Goal: Information Seeking & Learning: Learn about a topic

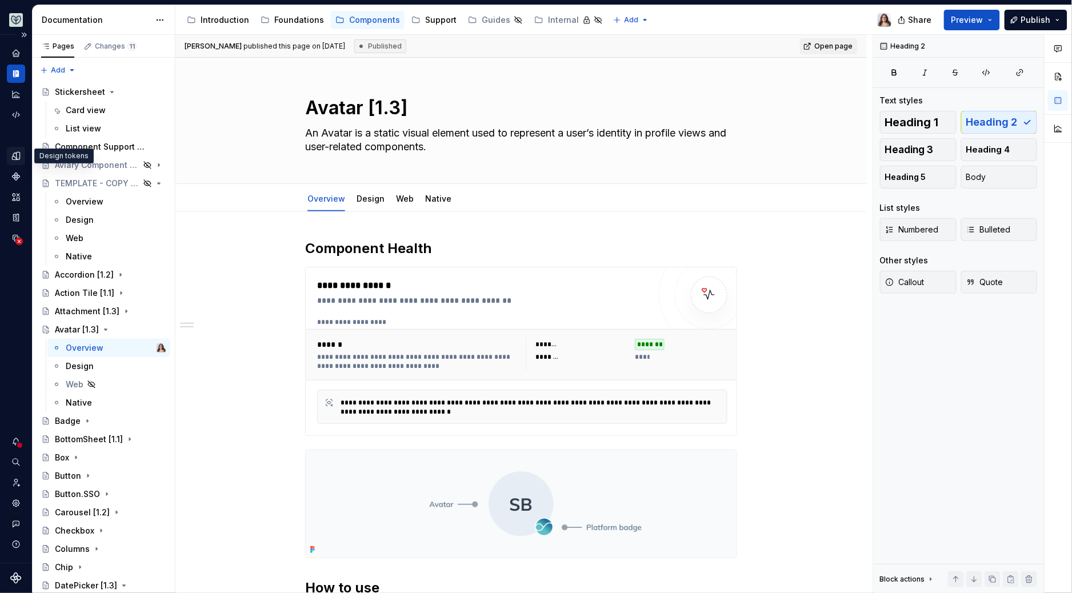
click at [20, 155] on icon "Design tokens" at bounding box center [16, 156] width 10 height 10
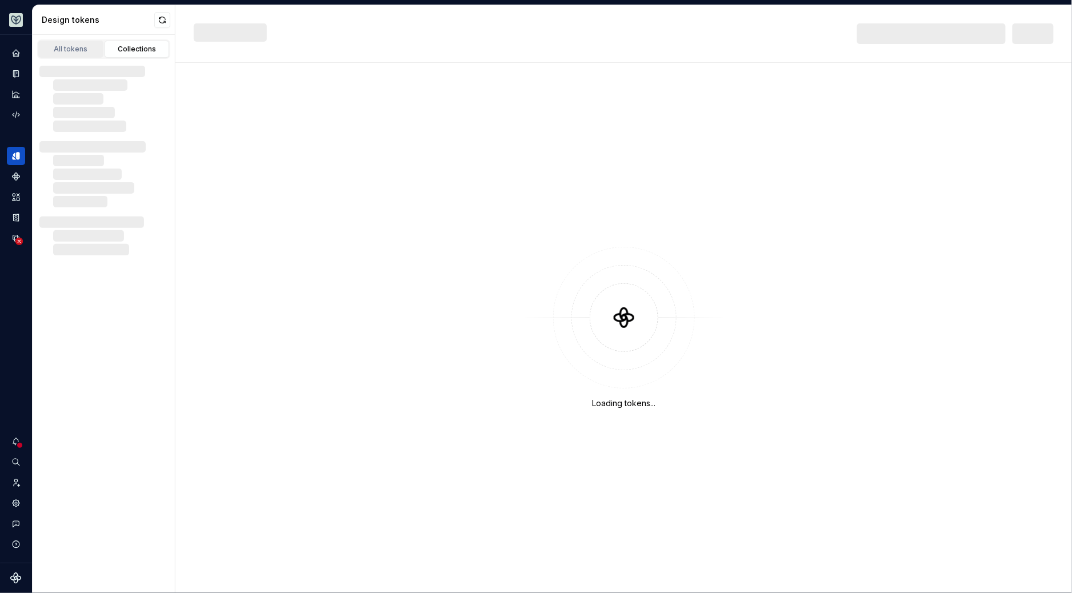
click at [77, 48] on div "All tokens" at bounding box center [70, 49] width 57 height 9
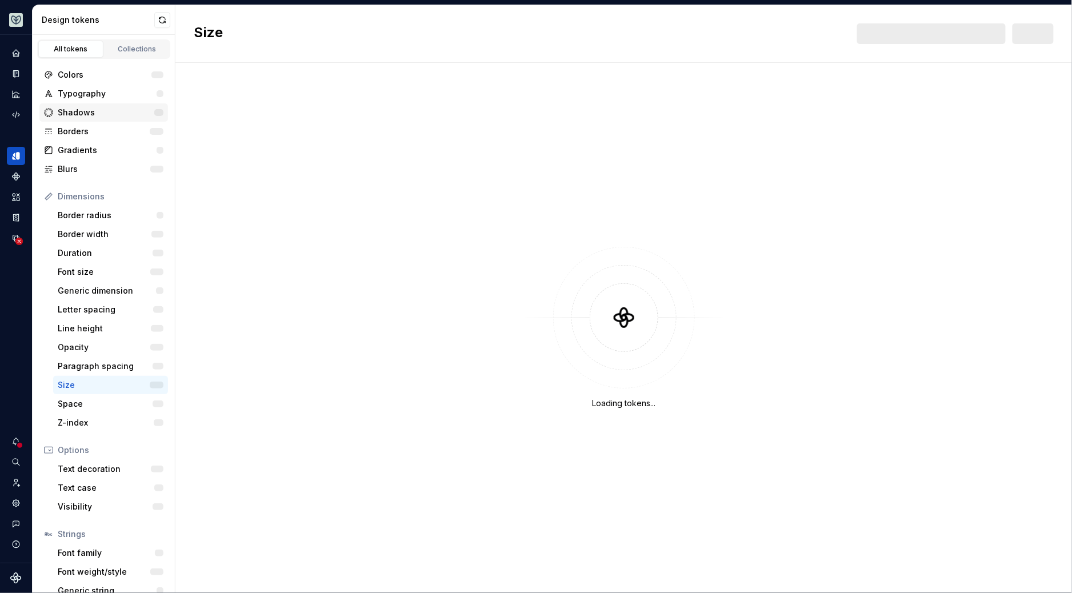
click at [83, 113] on div "Shadows" at bounding box center [106, 112] width 97 height 11
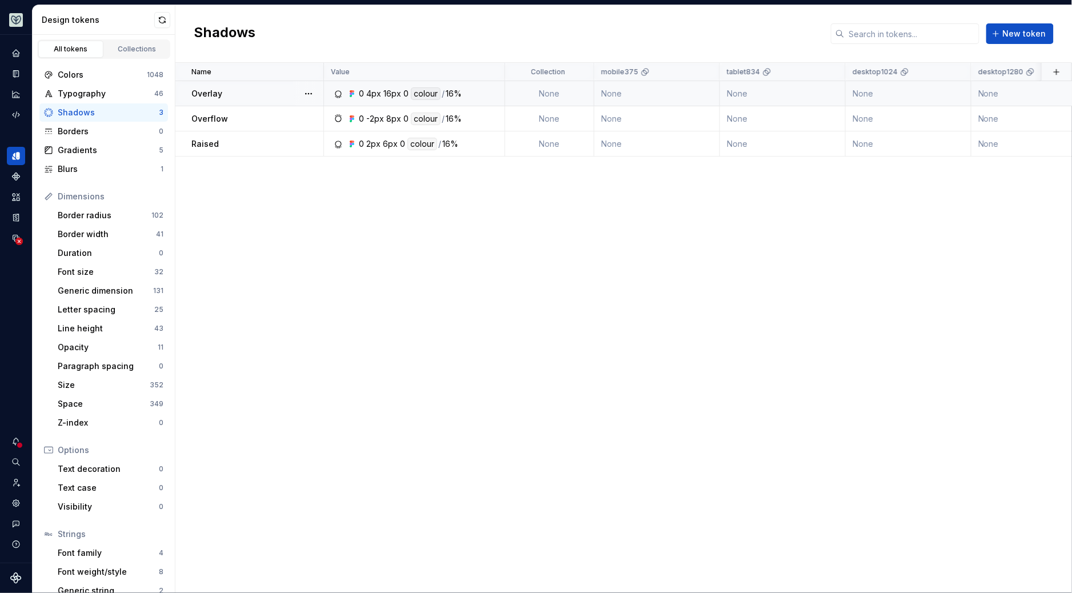
click at [247, 103] on td "Overlay" at bounding box center [249, 93] width 149 height 25
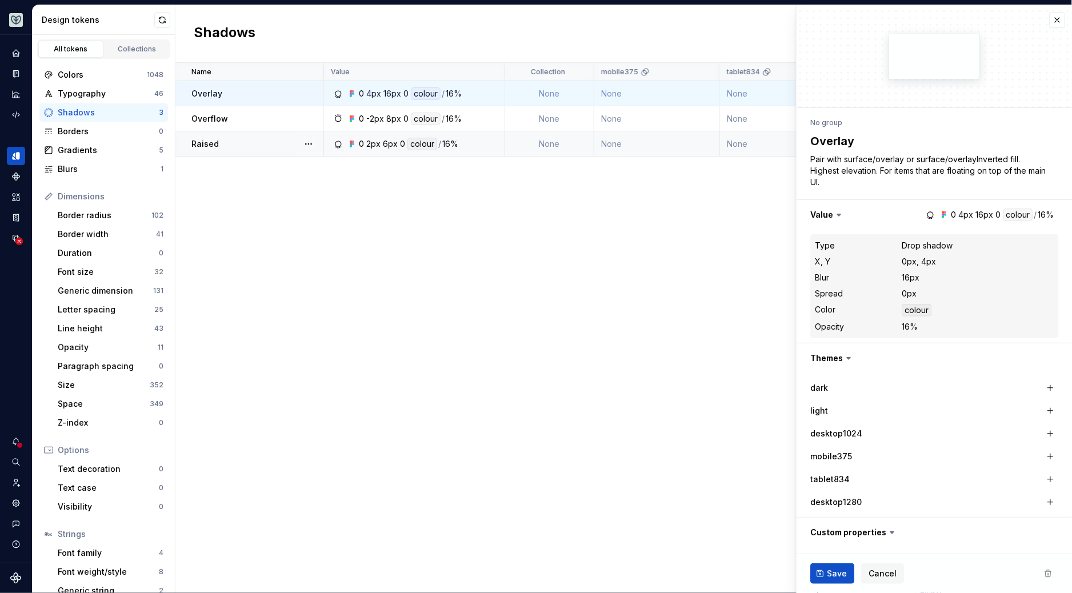
type textarea "*"
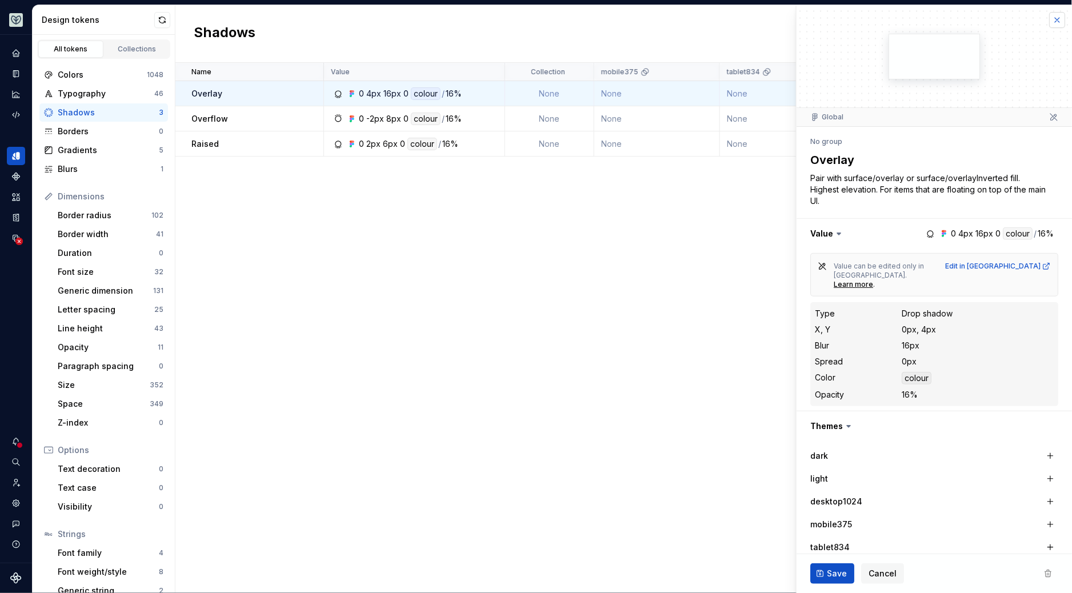
click at [1051, 19] on button "button" at bounding box center [1057, 20] width 16 height 16
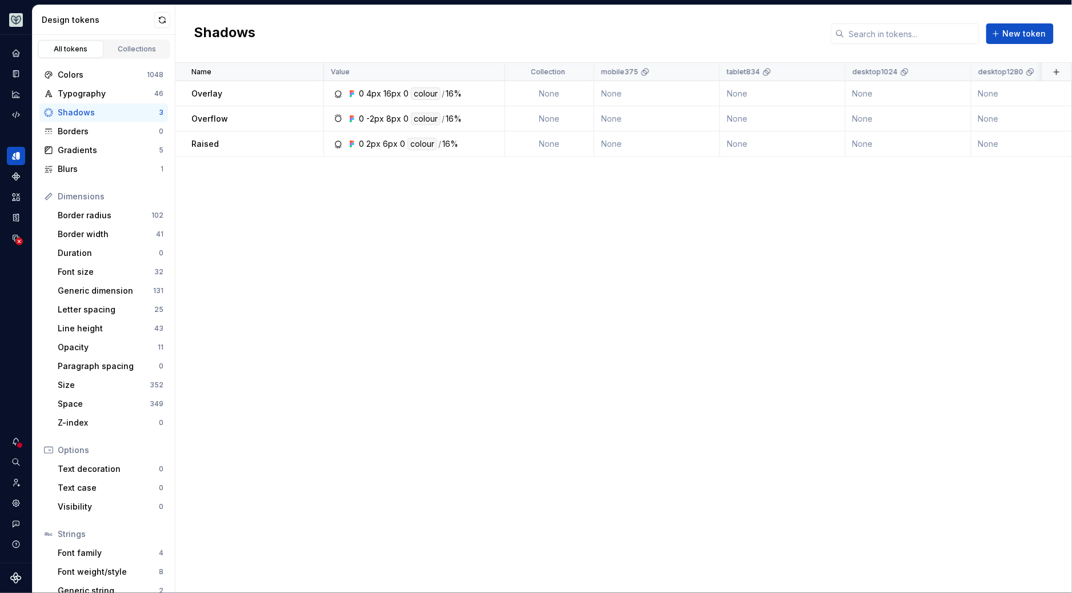
click at [574, 33] on div "Shadows New token" at bounding box center [623, 34] width 897 height 58
click at [122, 53] on div "Collections" at bounding box center [137, 49] width 57 height 9
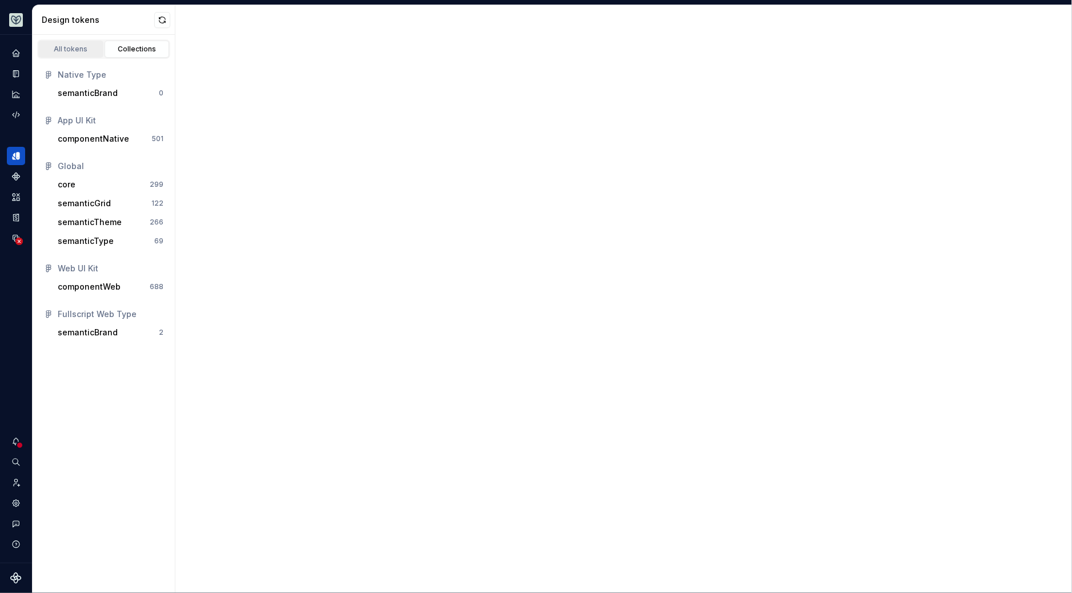
click at [75, 53] on div "All tokens" at bounding box center [70, 49] width 57 height 9
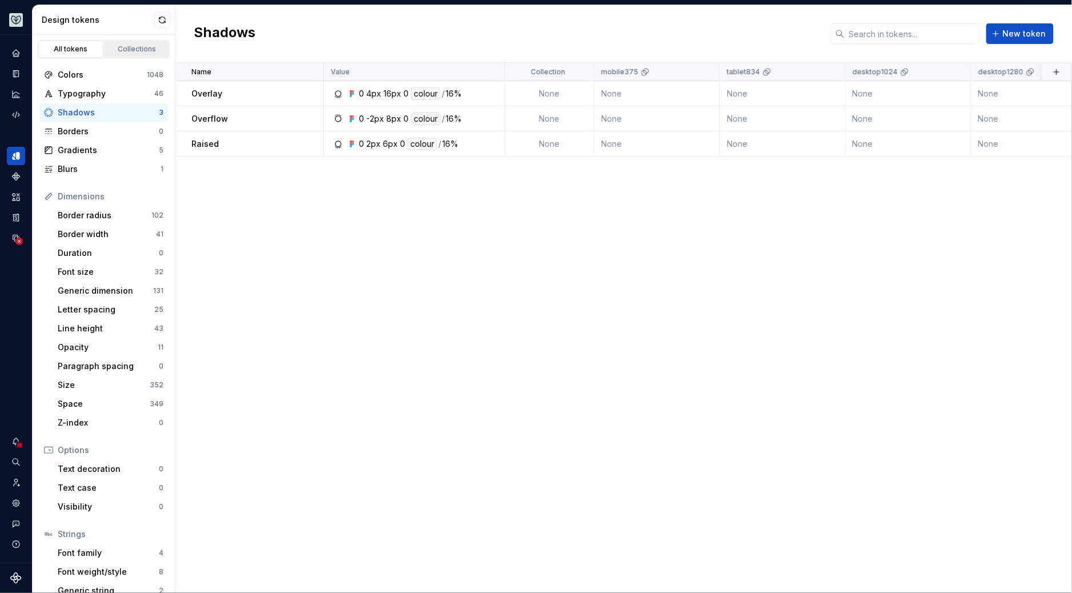
click at [129, 47] on div "Collections" at bounding box center [137, 49] width 57 height 9
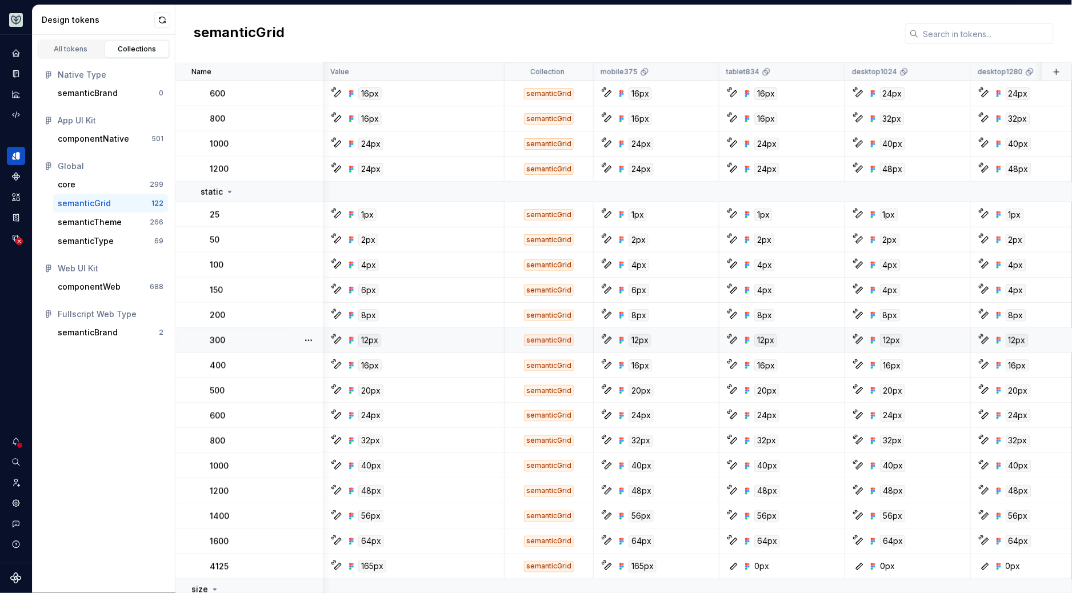
scroll to position [0, 1]
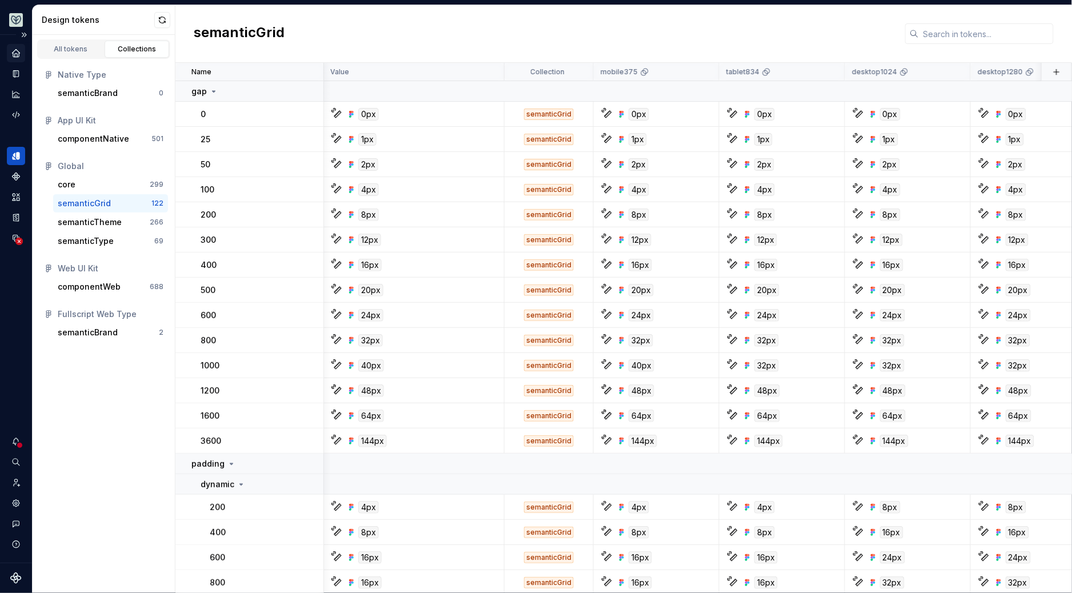
click at [21, 53] on icon "Home" at bounding box center [16, 53] width 10 height 10
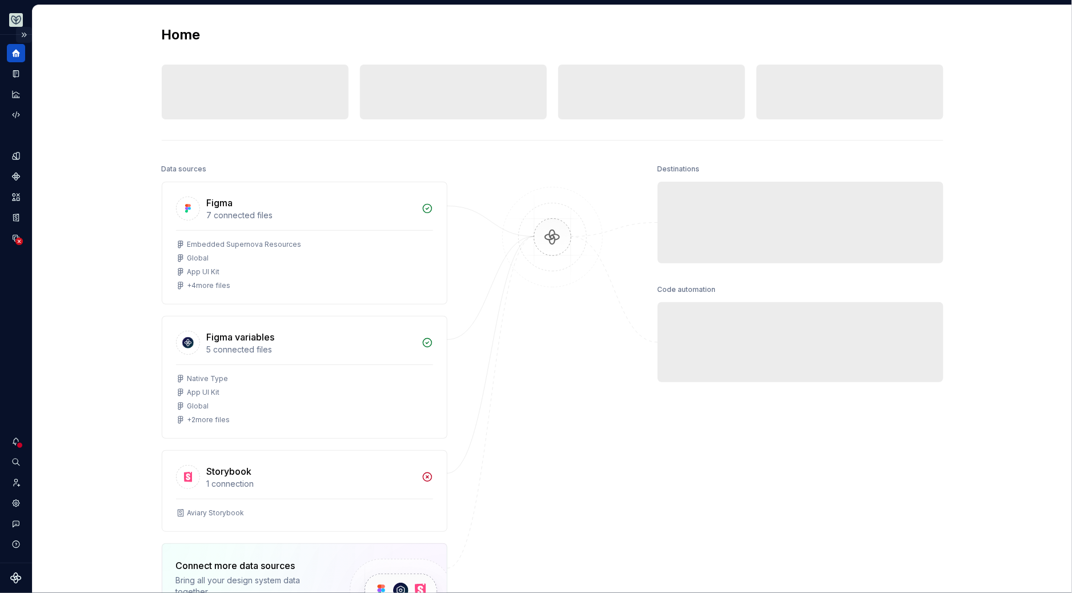
click at [26, 33] on button "Expand sidebar" at bounding box center [24, 35] width 16 height 16
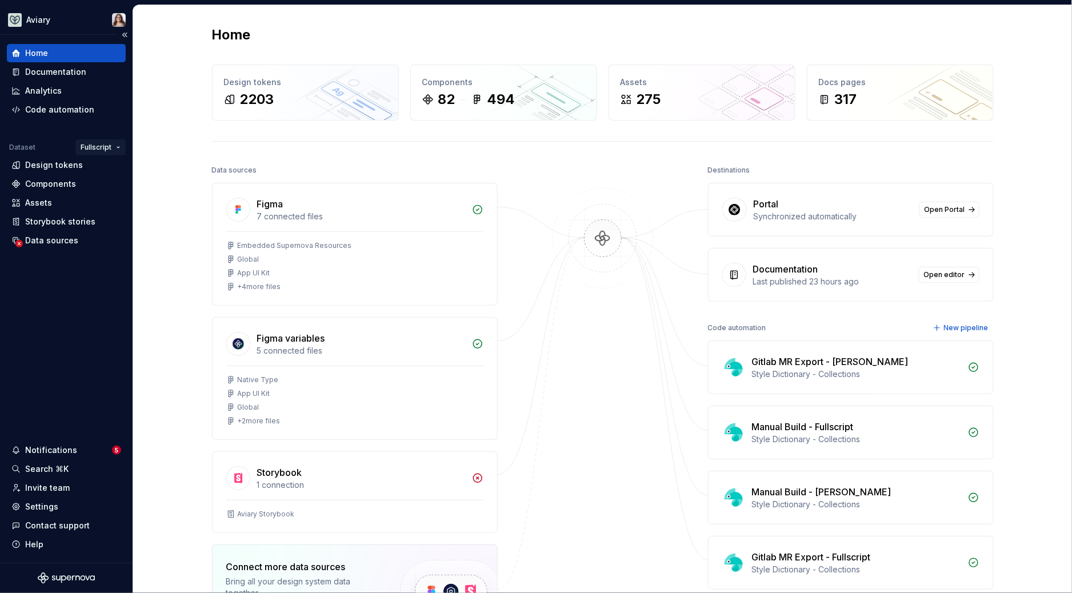
click at [105, 147] on html "Aviary Home Documentation Analytics Code automation Dataset Fullscript Design t…" at bounding box center [536, 296] width 1072 height 593
click at [109, 173] on div "[PERSON_NAME]" at bounding box center [135, 169] width 74 height 11
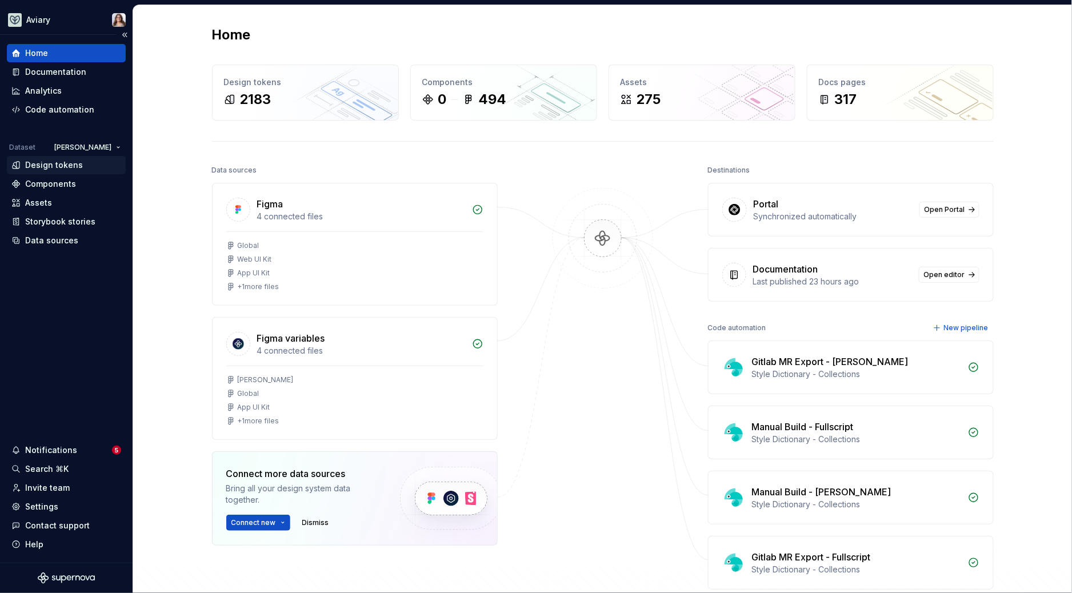
click at [55, 166] on div "Design tokens" at bounding box center [54, 164] width 58 height 11
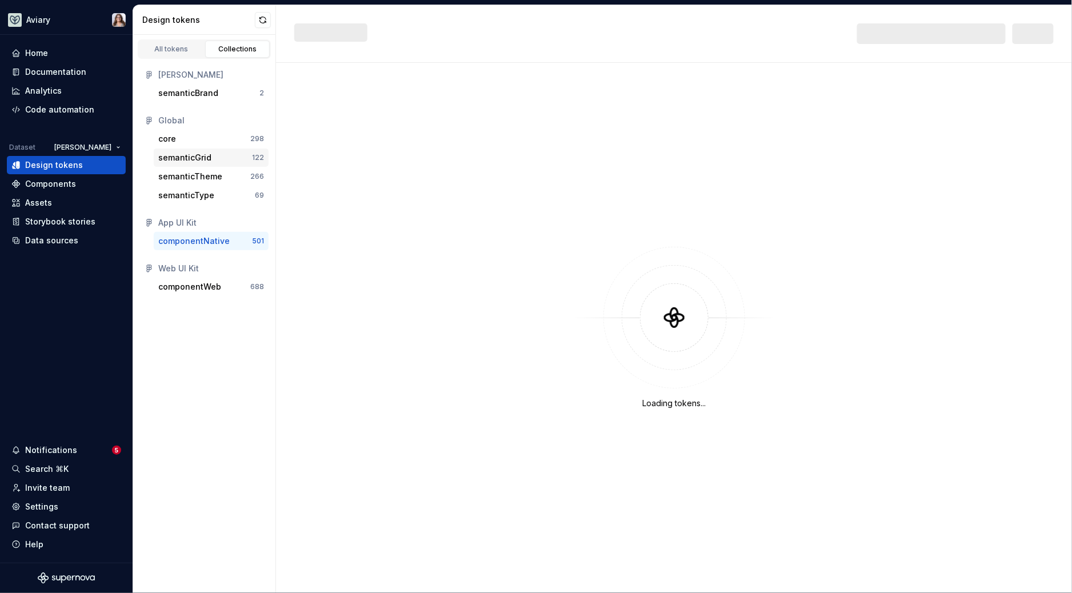
click at [209, 150] on div "semanticGrid 122" at bounding box center [211, 158] width 115 height 18
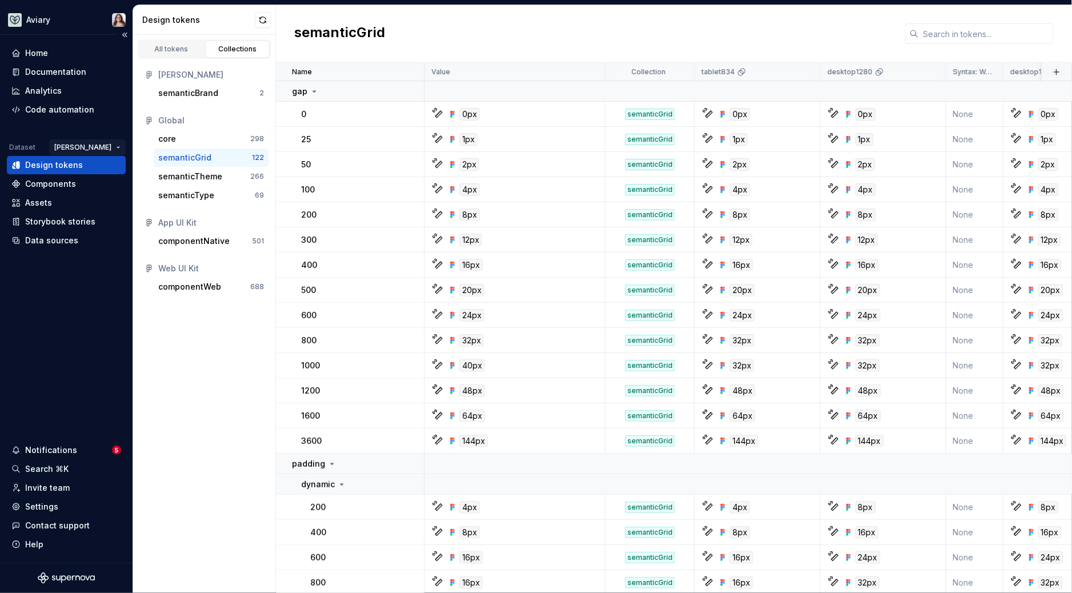
click at [113, 144] on html "Aviary Home Documentation Analytics Code automation Dataset [PERSON_NAME] Desig…" at bounding box center [536, 296] width 1072 height 593
click at [114, 189] on div "Fullscript" at bounding box center [136, 187] width 74 height 11
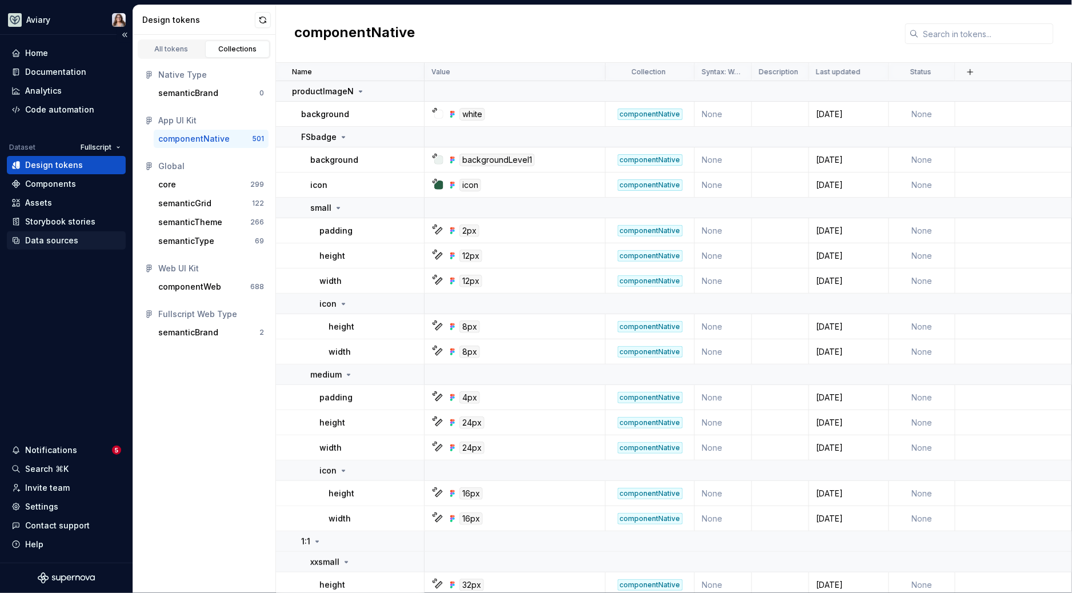
click at [58, 241] on div "Data sources" at bounding box center [51, 240] width 53 height 11
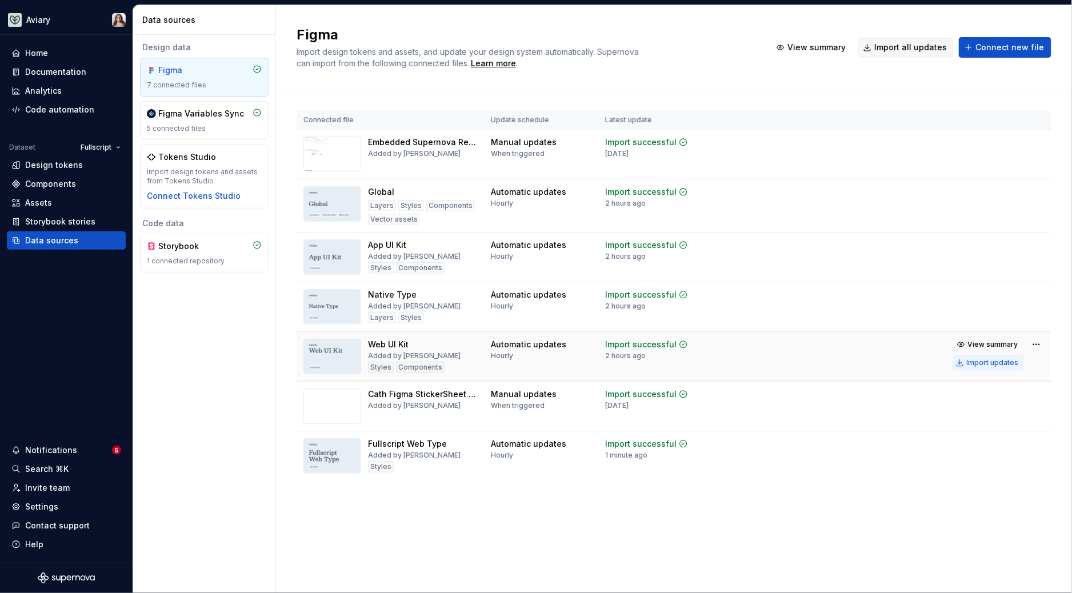
click at [995, 360] on div "Import updates" at bounding box center [993, 362] width 52 height 9
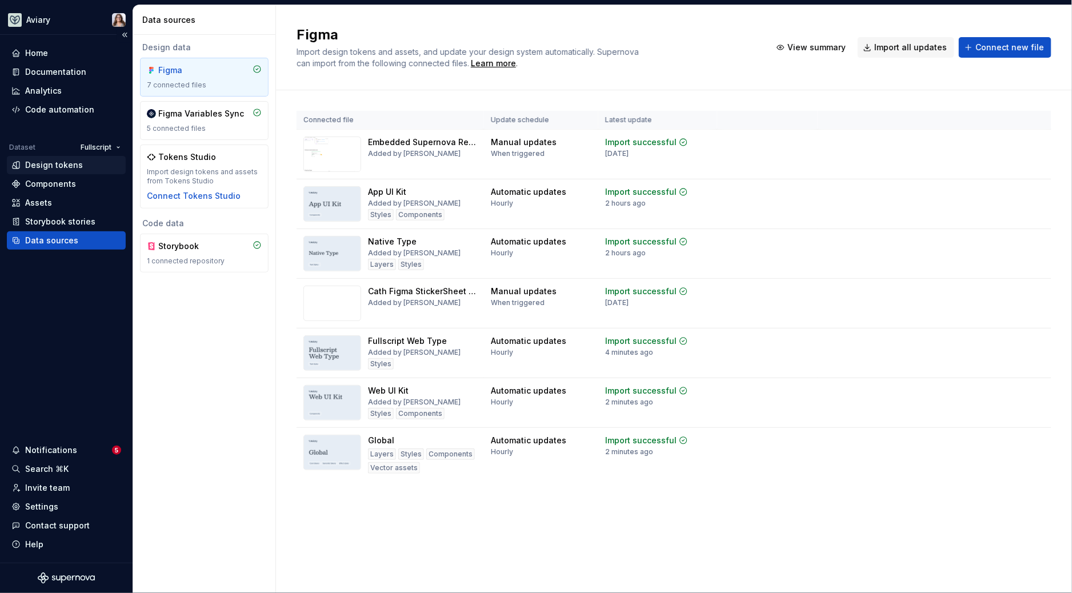
click at [75, 163] on div "Design tokens" at bounding box center [54, 164] width 58 height 11
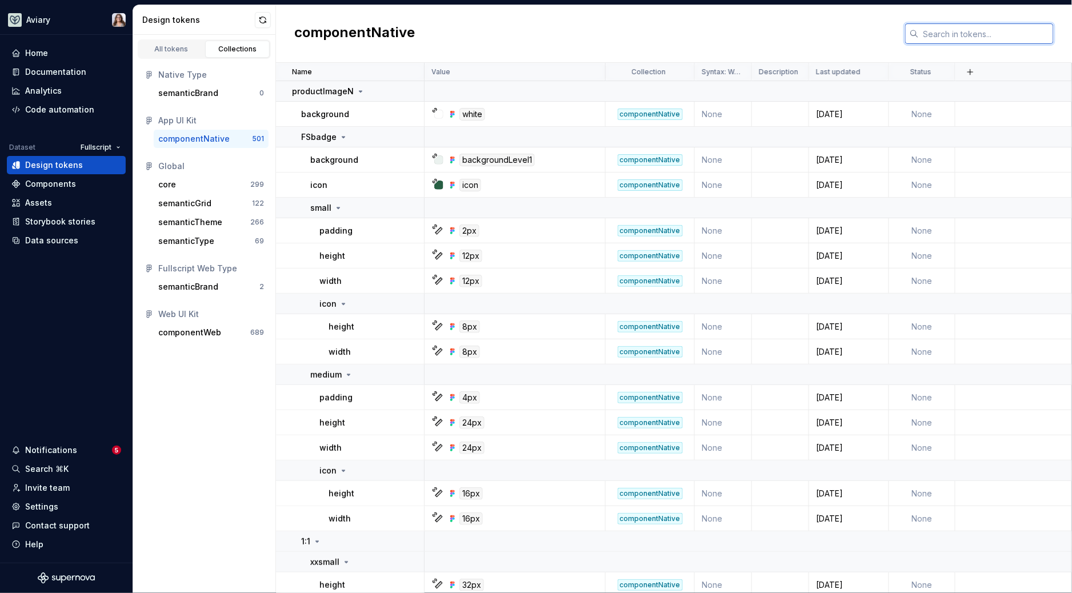
click at [934, 37] on input "text" at bounding box center [986, 33] width 135 height 21
click at [170, 45] on div "All tokens" at bounding box center [171, 49] width 57 height 9
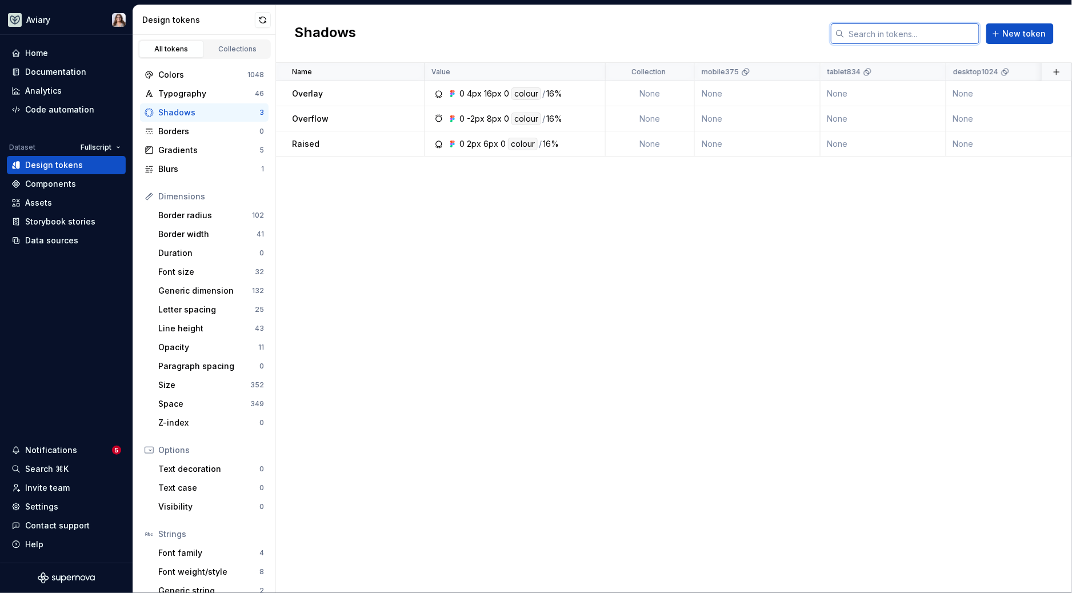
click at [903, 31] on input "text" at bounding box center [912, 33] width 135 height 21
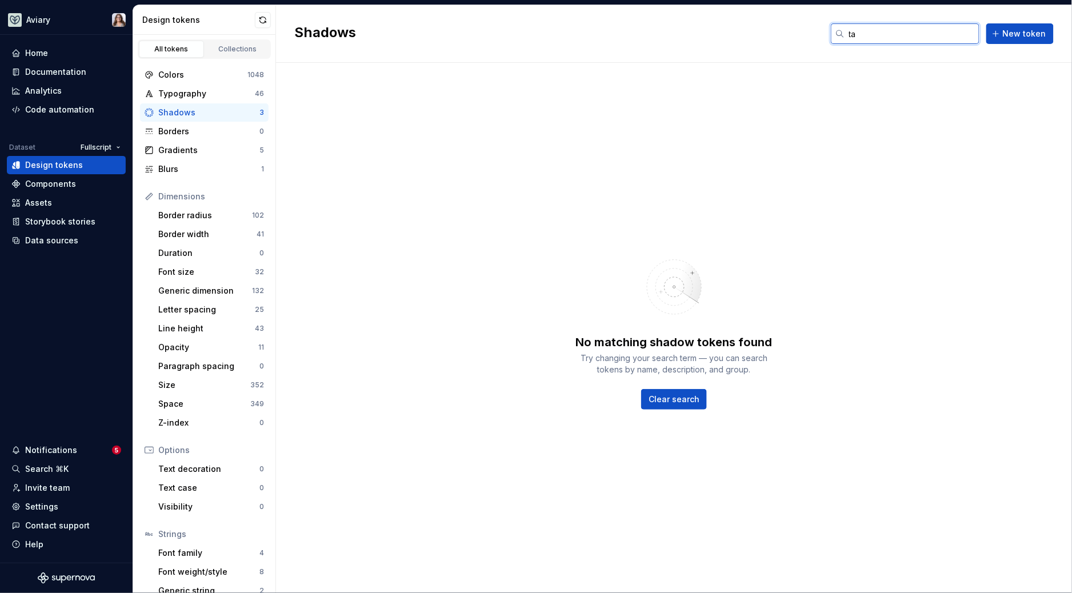
type input "t"
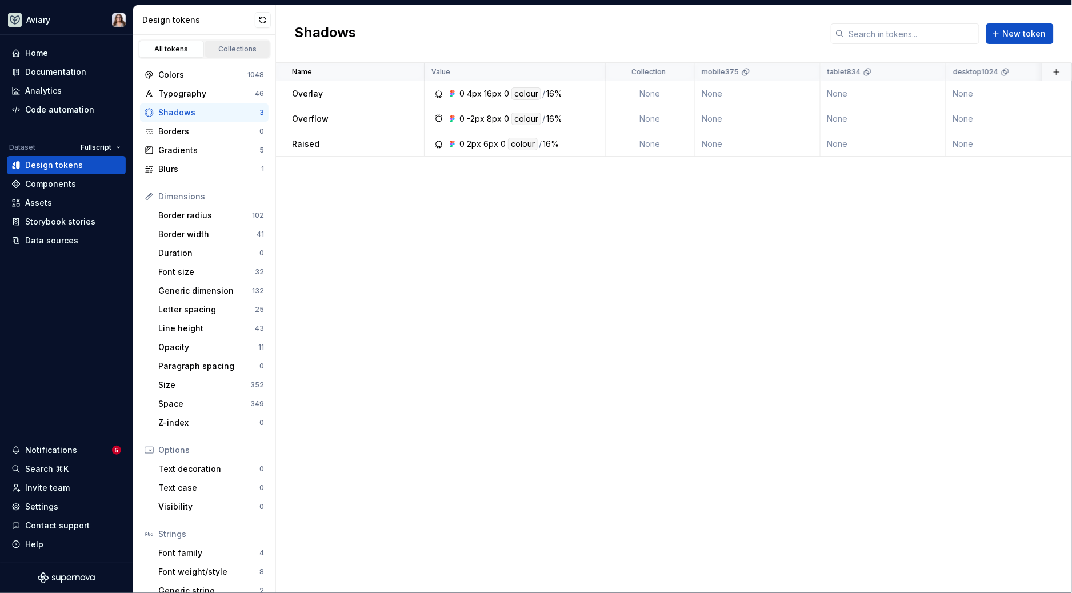
click at [233, 51] on div "Collections" at bounding box center [237, 49] width 57 height 9
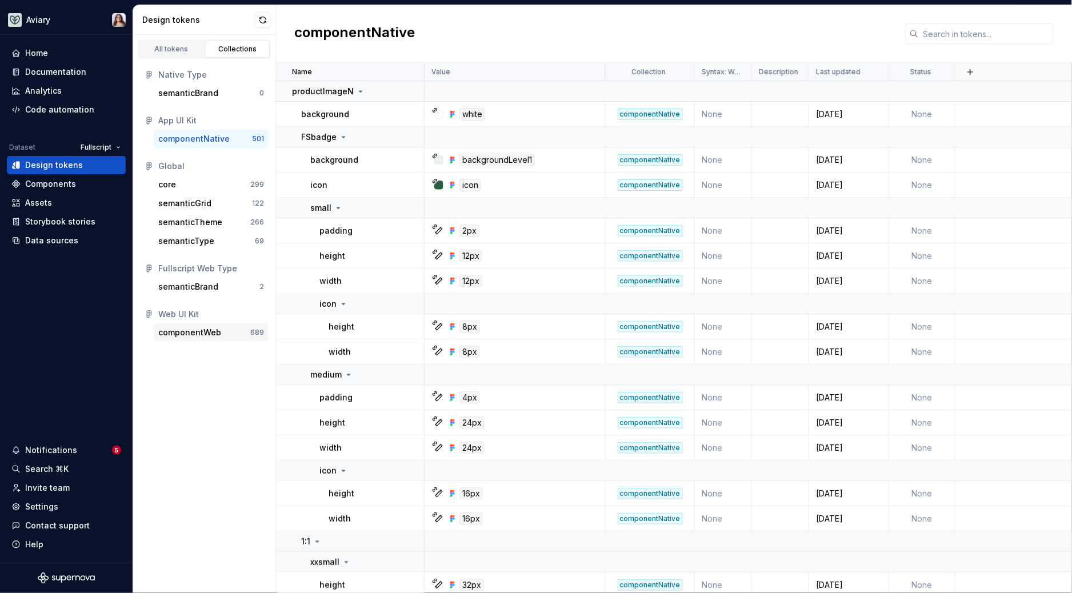
click at [205, 331] on div "componentWeb" at bounding box center [189, 332] width 63 height 11
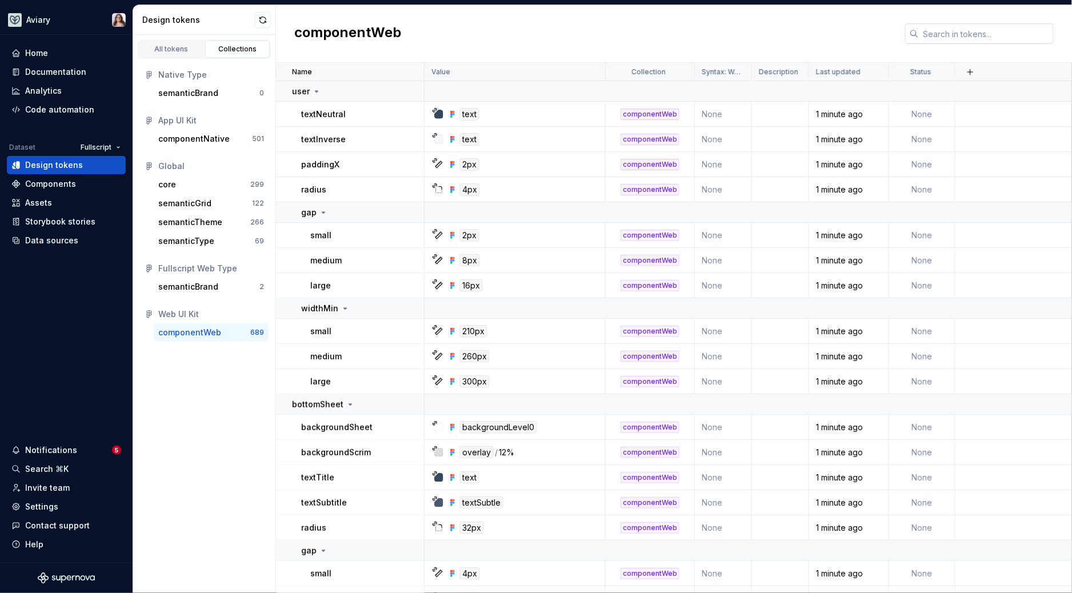
click at [941, 38] on input "text" at bounding box center [986, 33] width 135 height 21
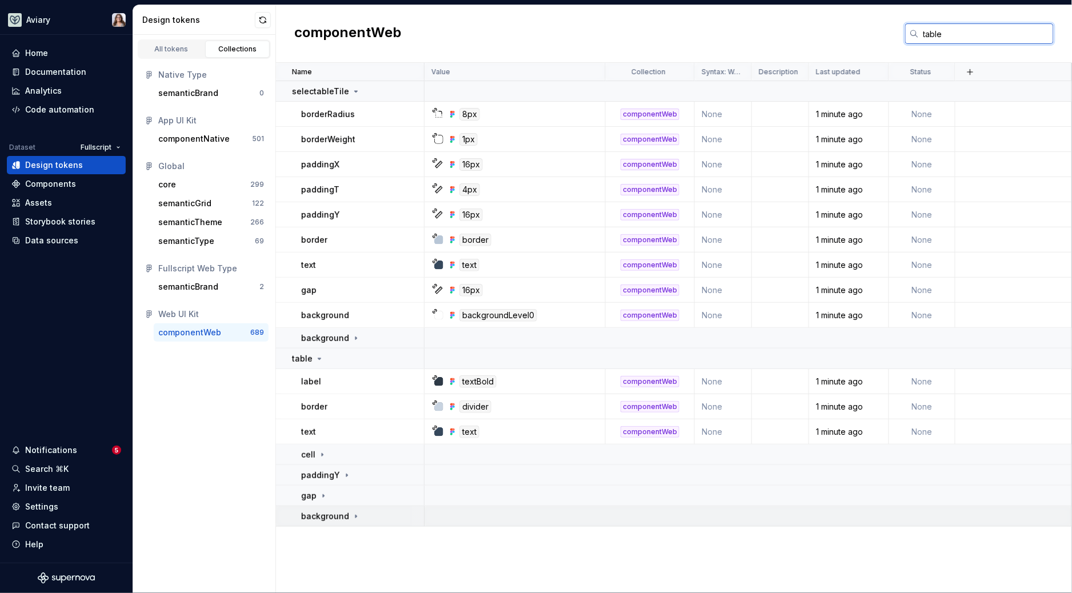
type input "table"
click at [352, 516] on icon at bounding box center [356, 516] width 9 height 9
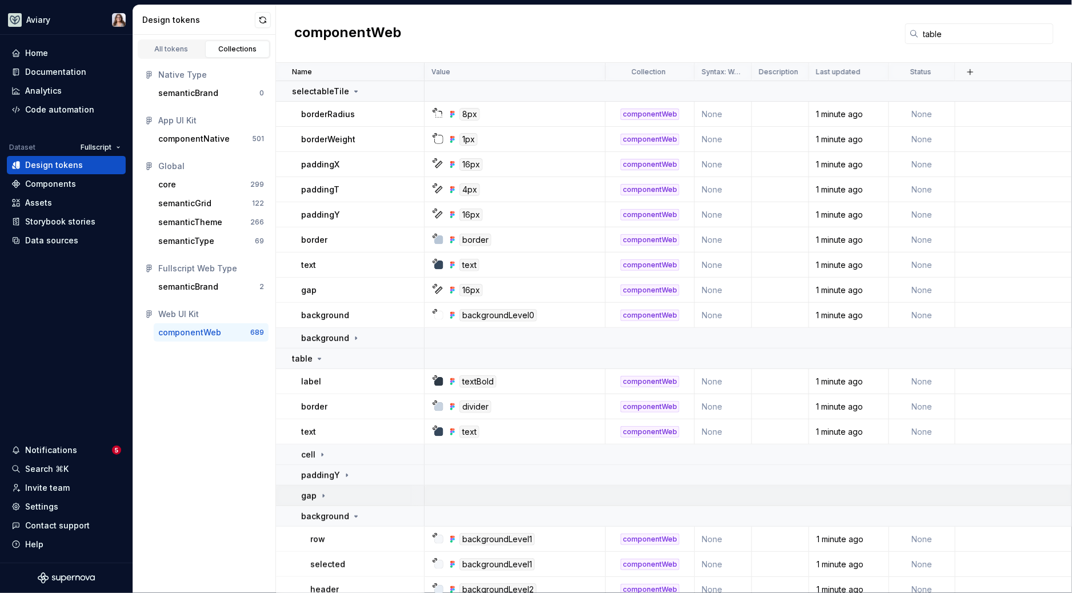
click at [322, 492] on icon at bounding box center [323, 496] width 9 height 9
click at [349, 475] on div "paddingY" at bounding box center [362, 475] width 122 height 11
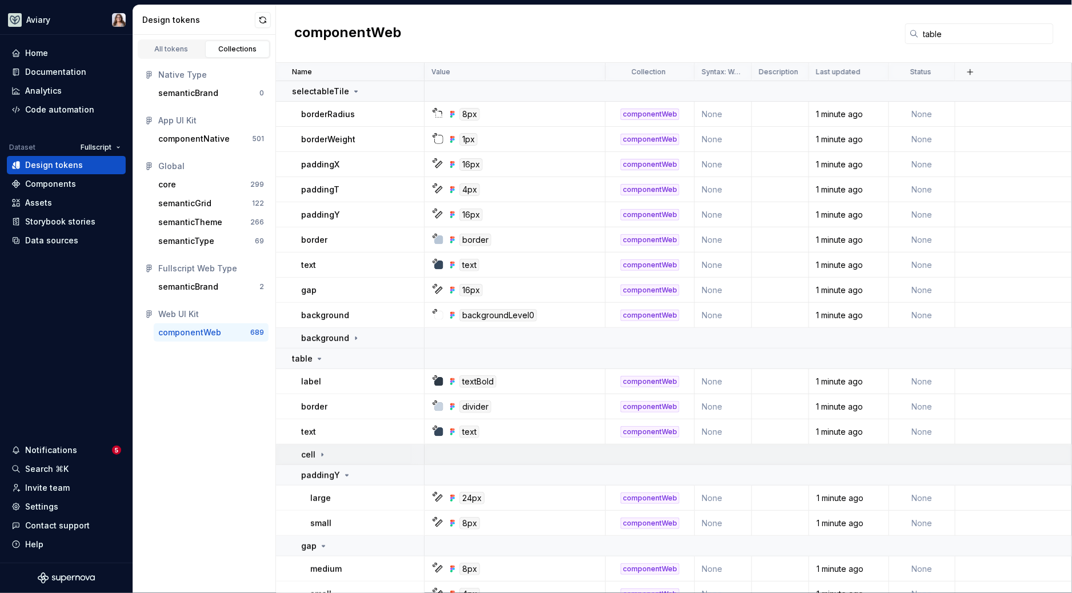
click at [327, 457] on div "cell" at bounding box center [362, 454] width 122 height 11
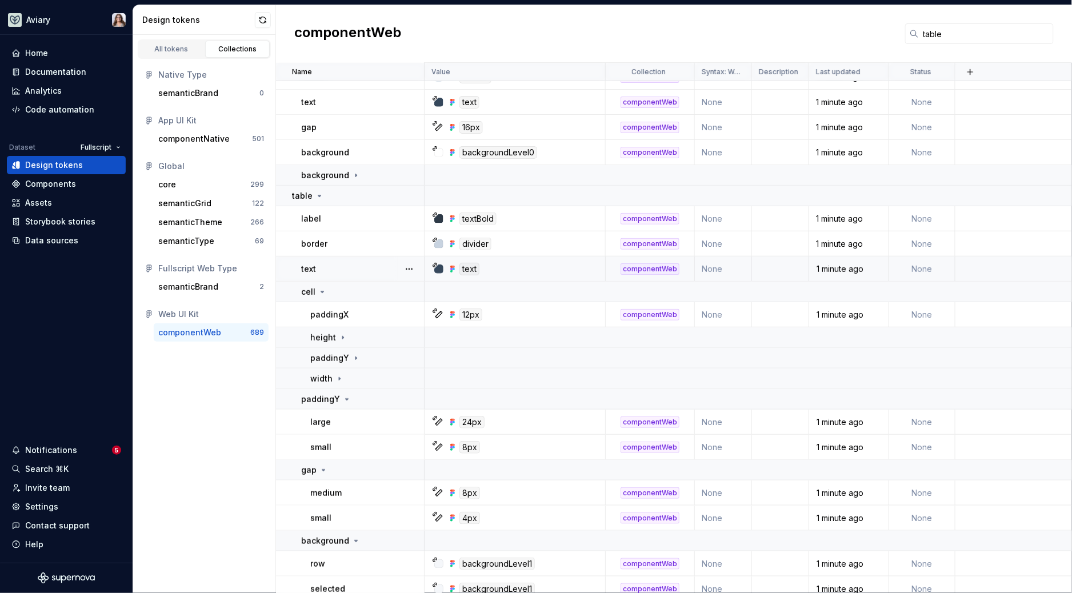
scroll to position [196, 0]
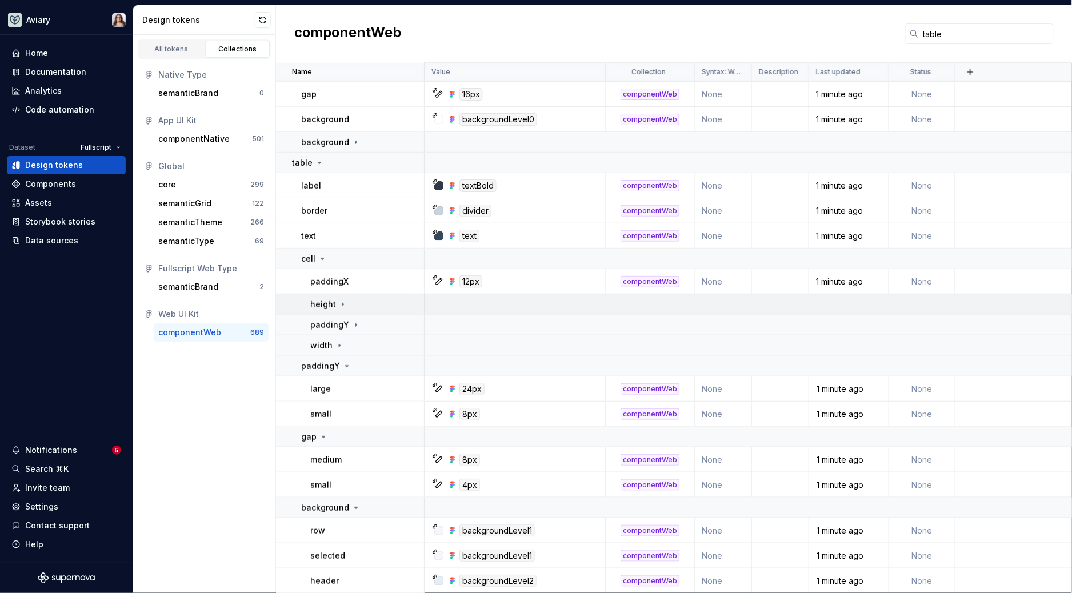
click at [340, 304] on icon at bounding box center [342, 304] width 9 height 9
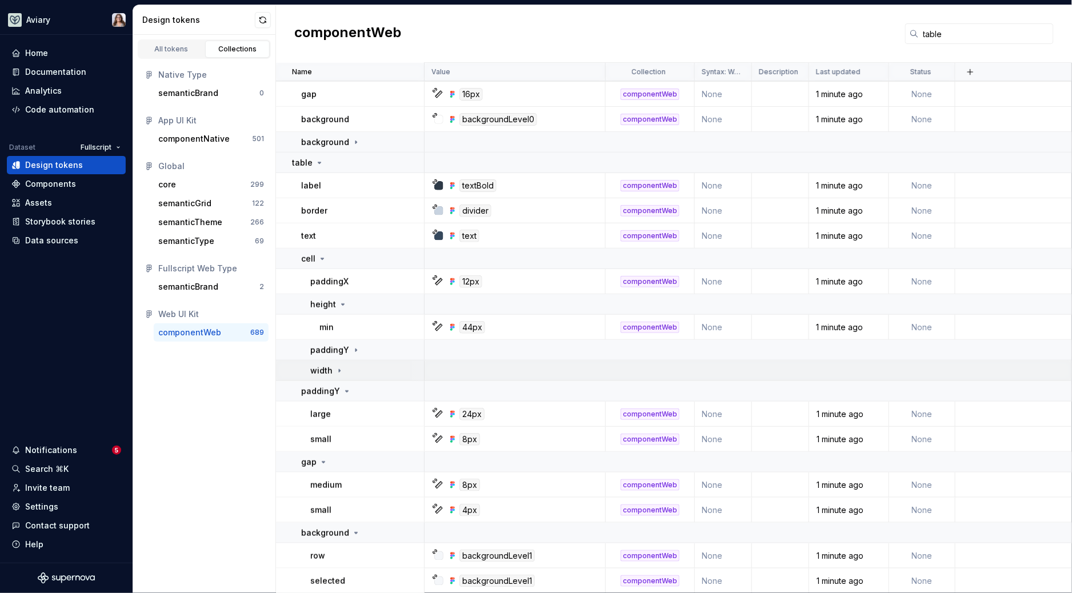
click at [341, 368] on icon at bounding box center [339, 370] width 9 height 9
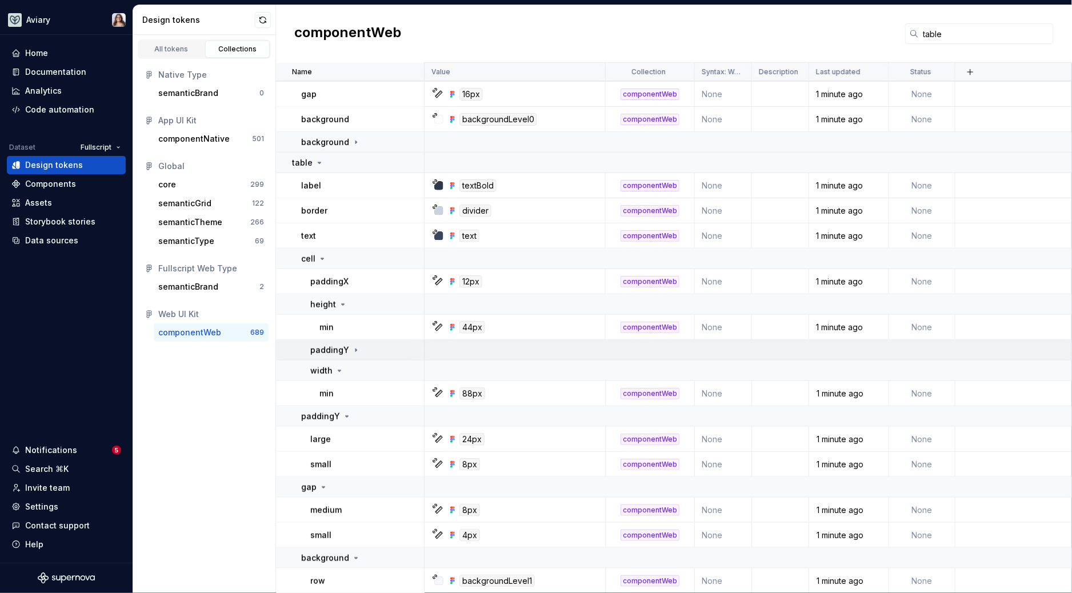
click at [355, 349] on icon at bounding box center [356, 350] width 9 height 9
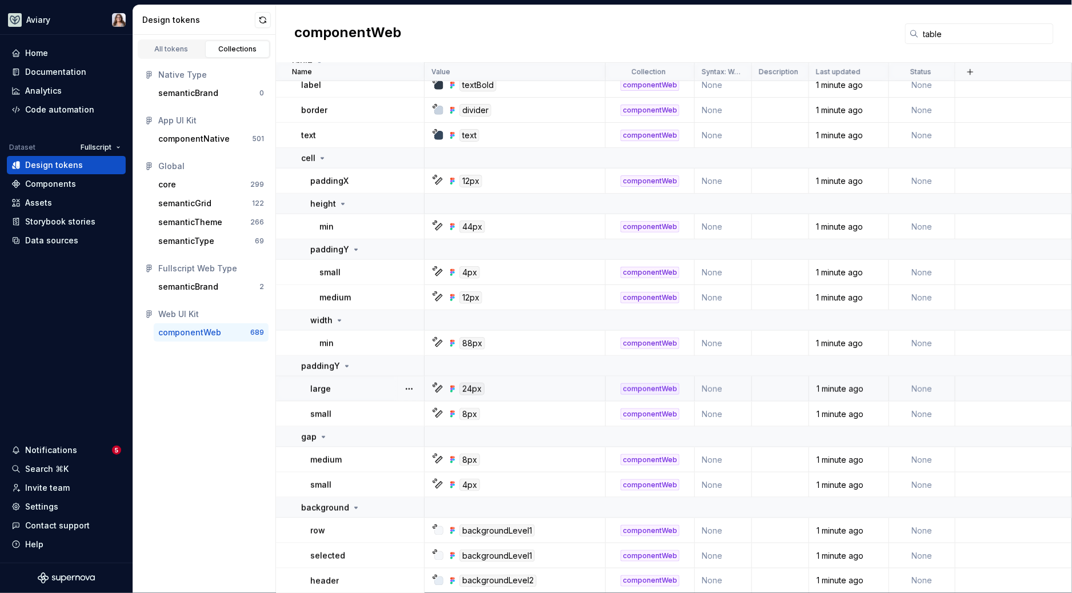
scroll to position [0, 0]
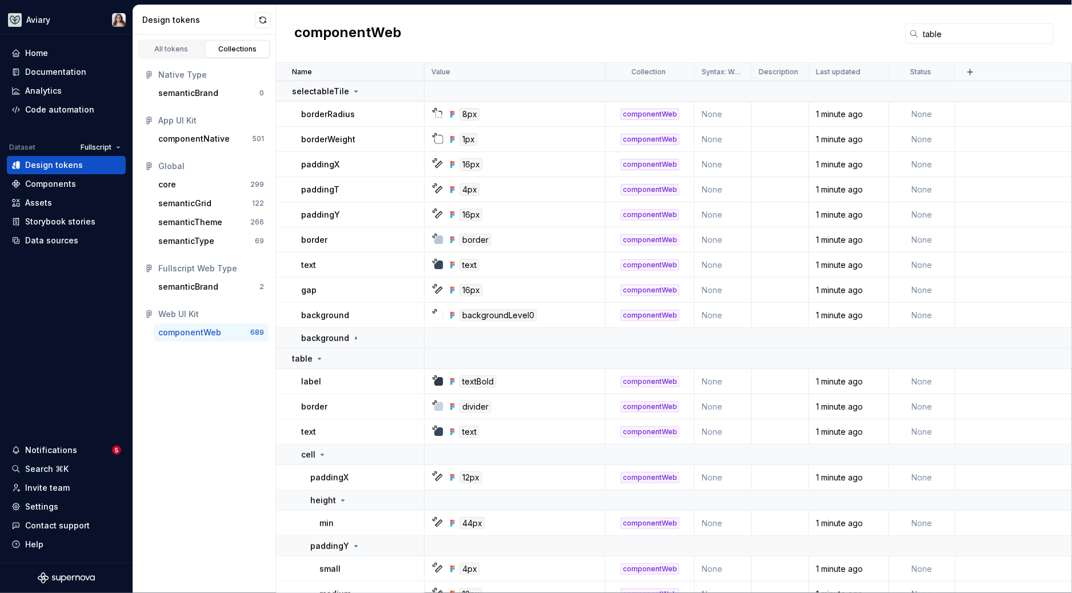
click at [480, 31] on div "componentWeb table" at bounding box center [674, 34] width 796 height 58
